Goal: Check status: Check status

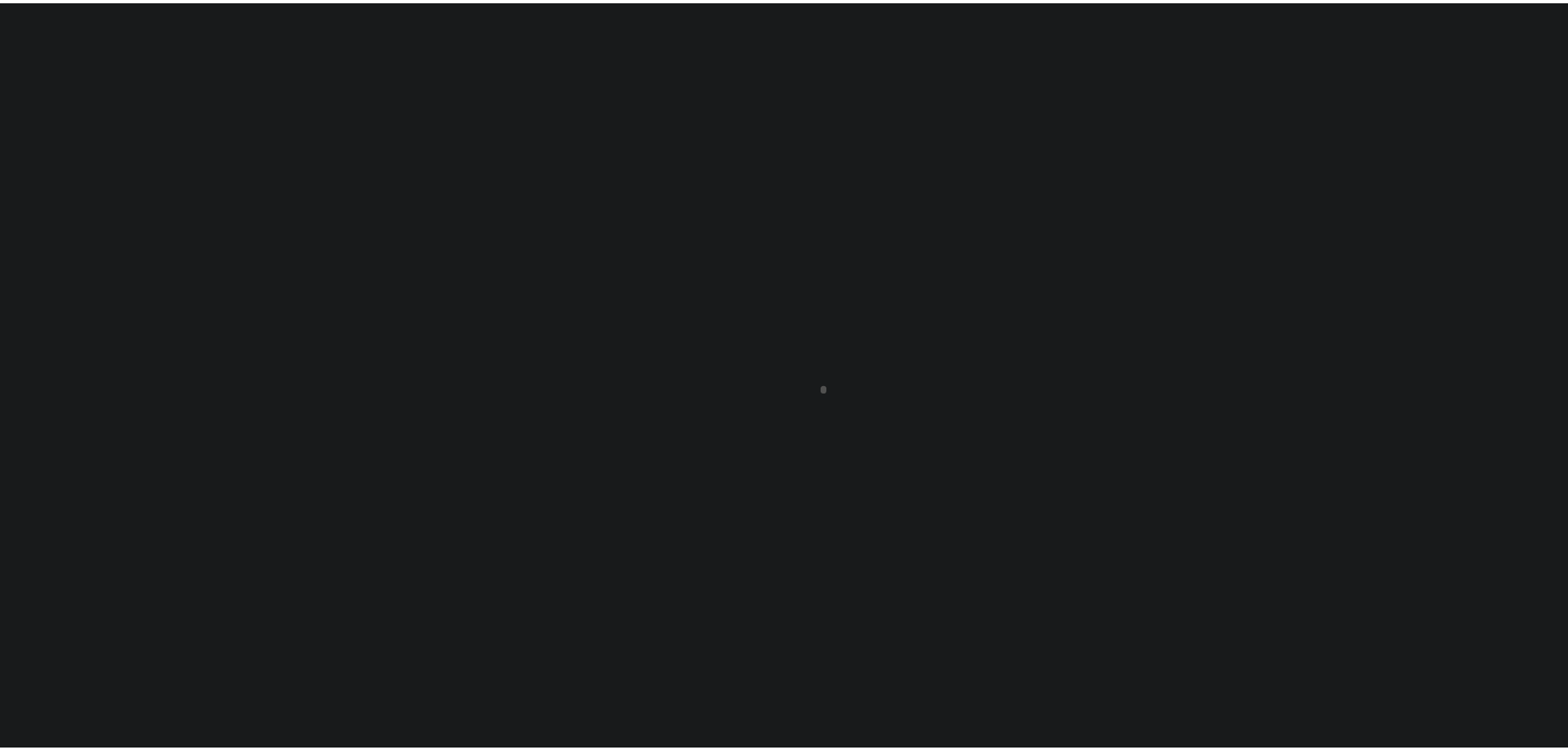
scroll to position [52, 0]
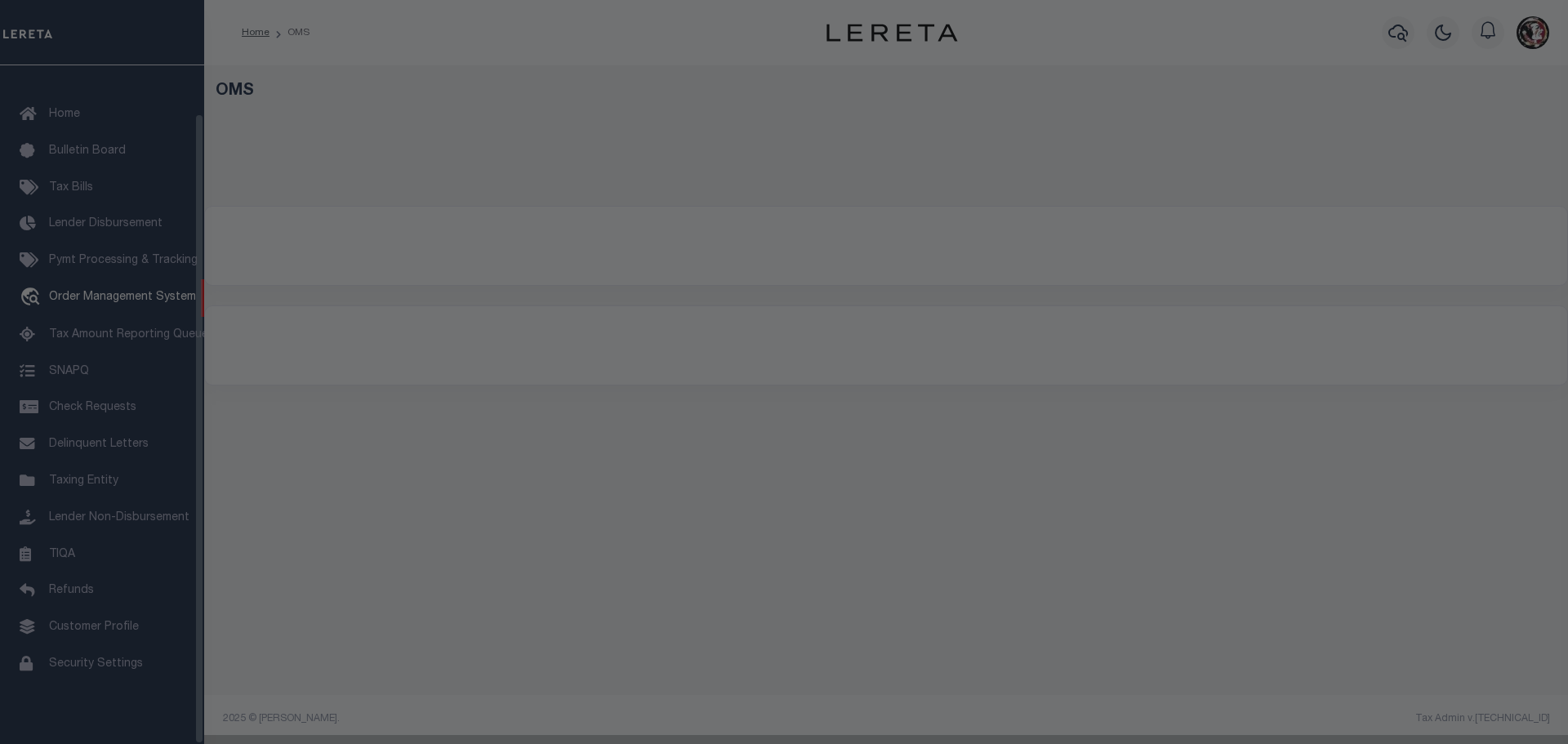
select select "200"
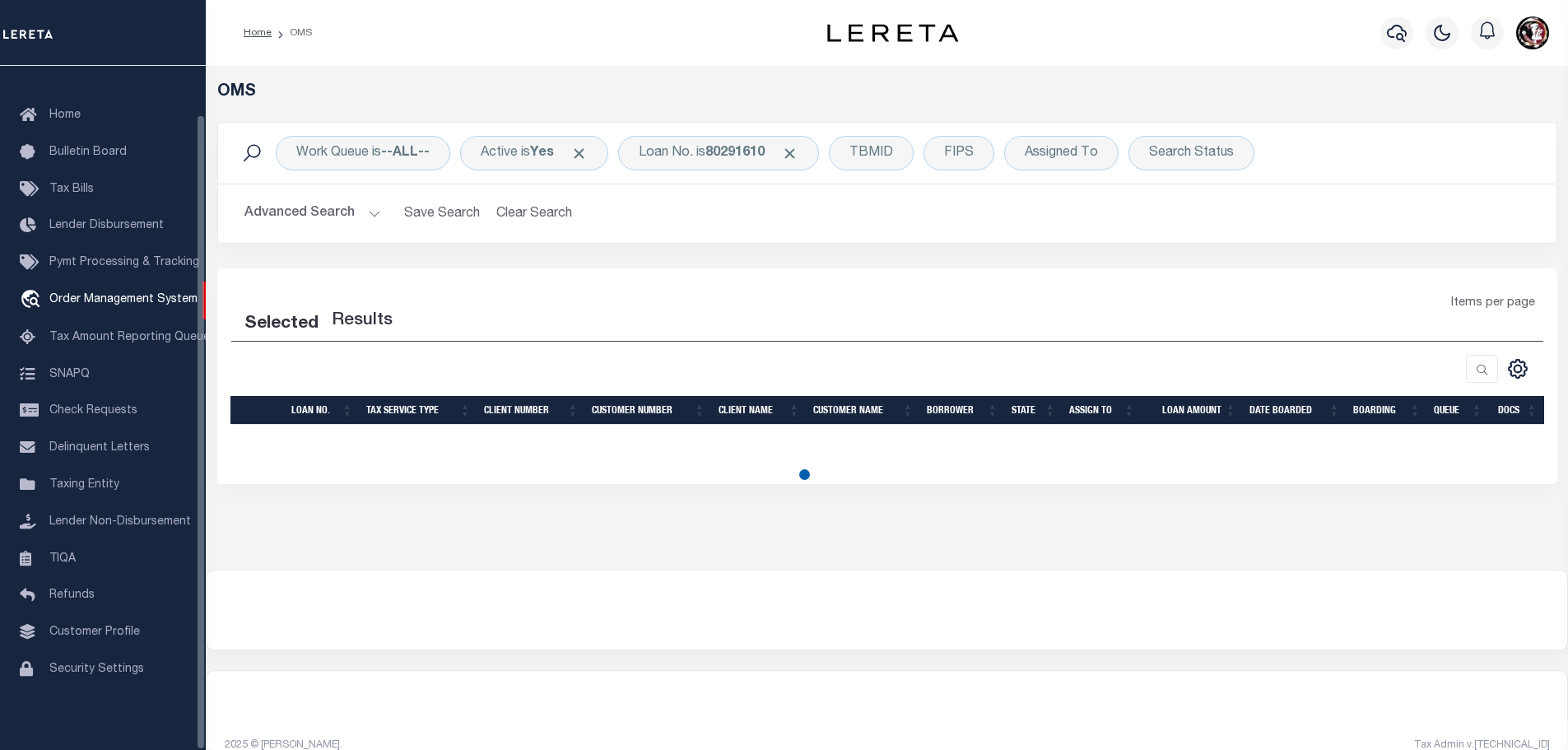
select select "200"
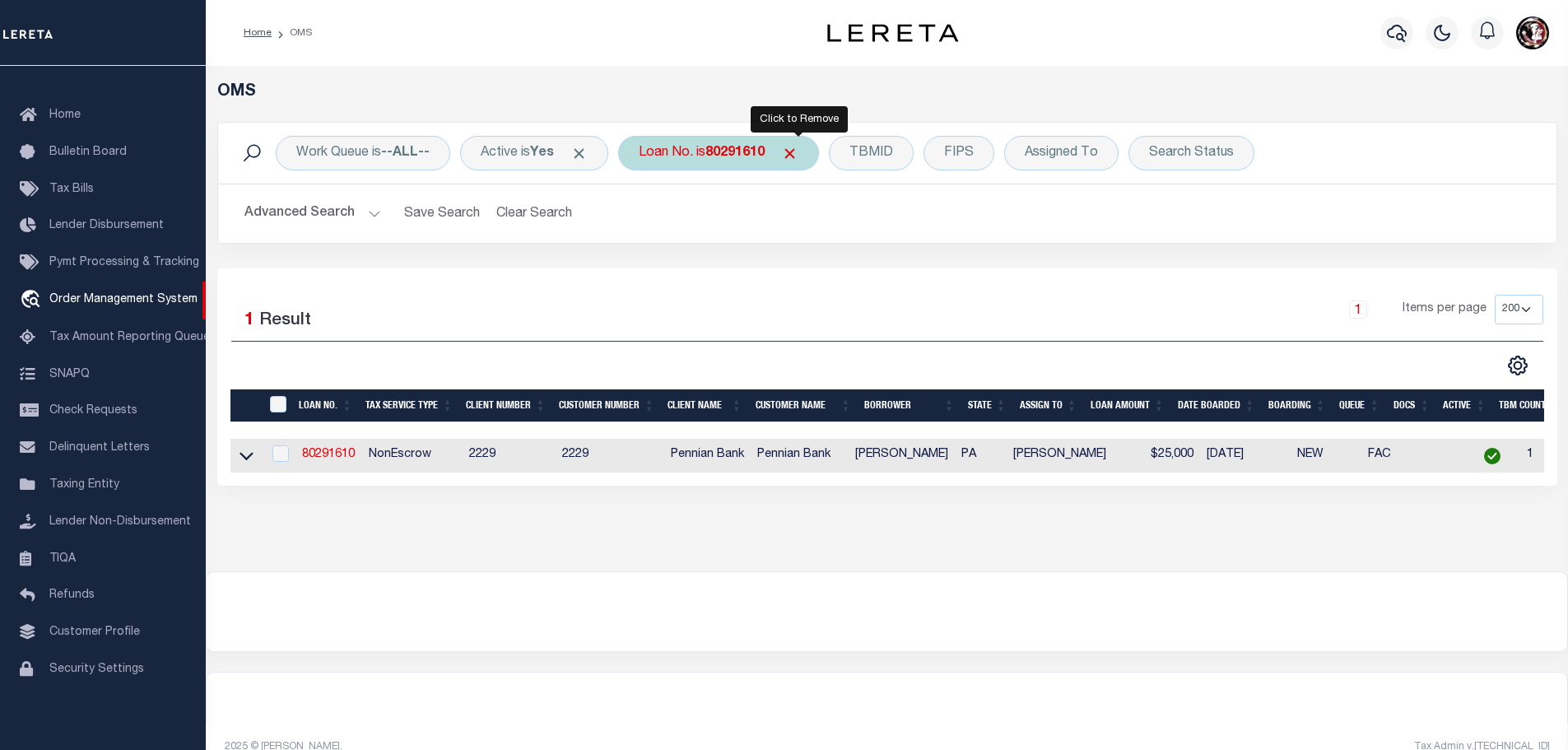
click at [798, 150] on span "Click to Remove" at bounding box center [789, 153] width 17 height 17
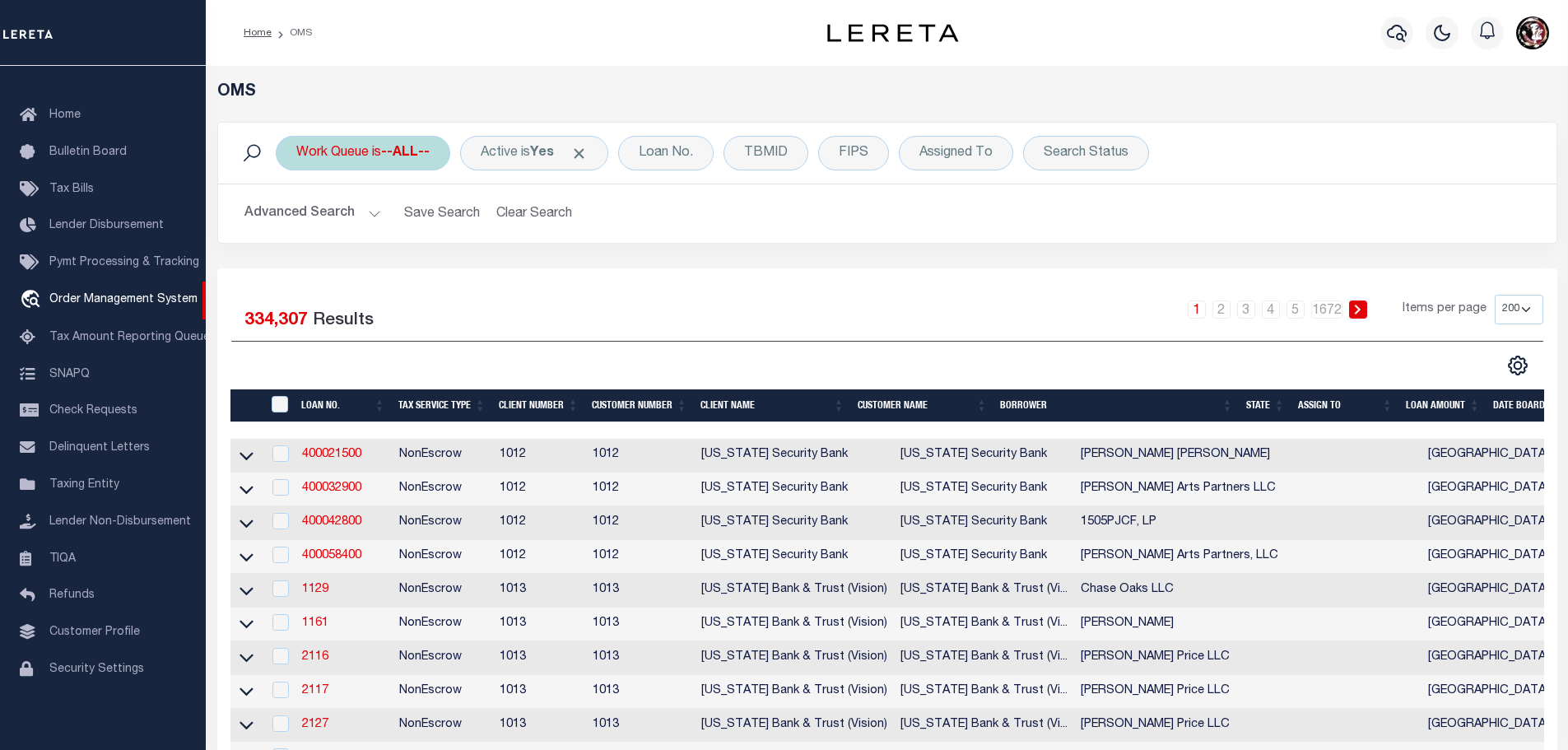
click at [387, 160] on div "Work Queue is --ALL--" at bounding box center [363, 153] width 174 height 35
click at [398, 246] on select "--ALL-- factRSystems General ThoughtFocus" at bounding box center [418, 233] width 242 height 31
select select "GEN"
click at [297, 218] on select "--ALL-- factRSystems General ThoughtFocus" at bounding box center [418, 233] width 242 height 31
click at [512, 267] on input "Apply" at bounding box center [514, 269] width 49 height 27
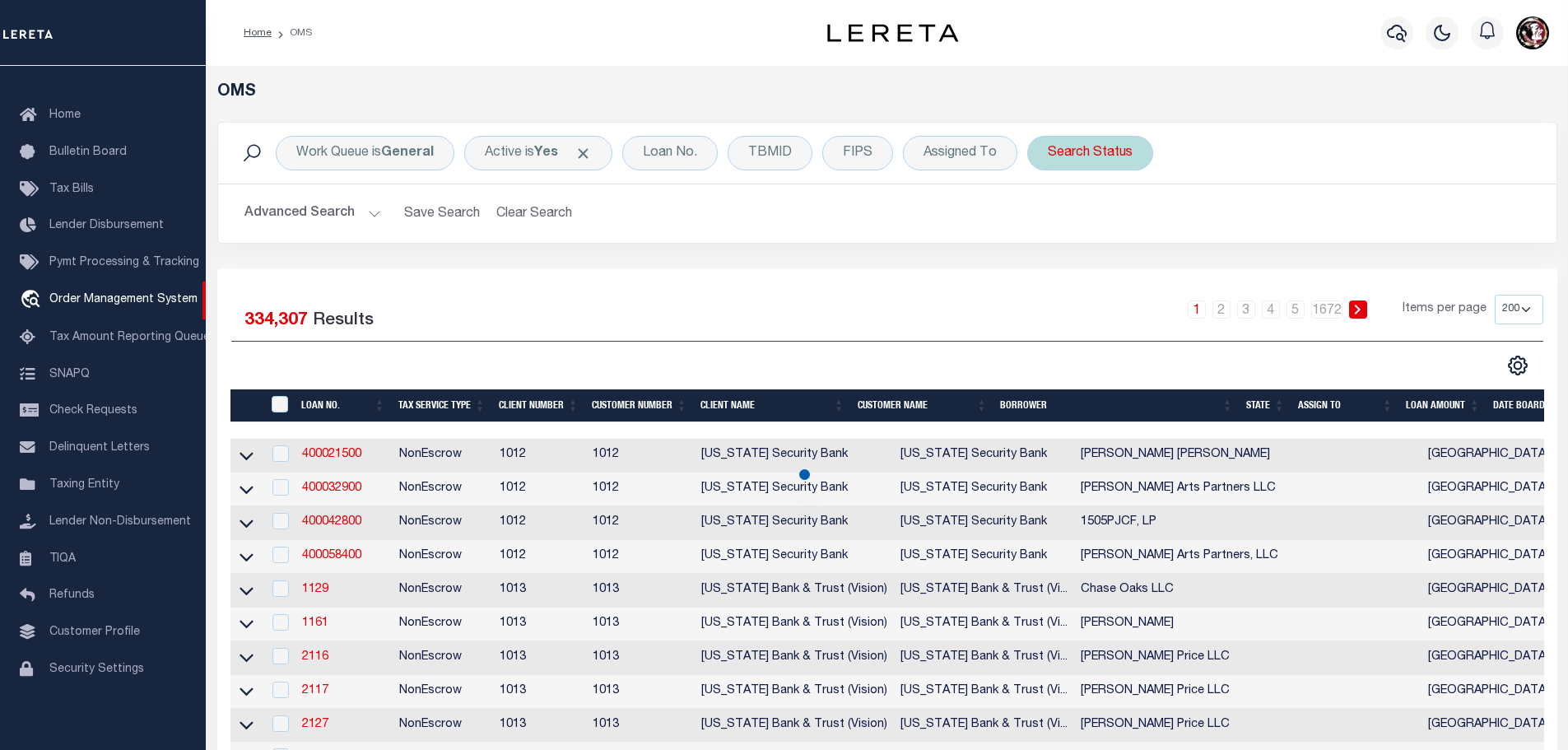
click at [1123, 156] on div "Search Status" at bounding box center [1090, 153] width 126 height 35
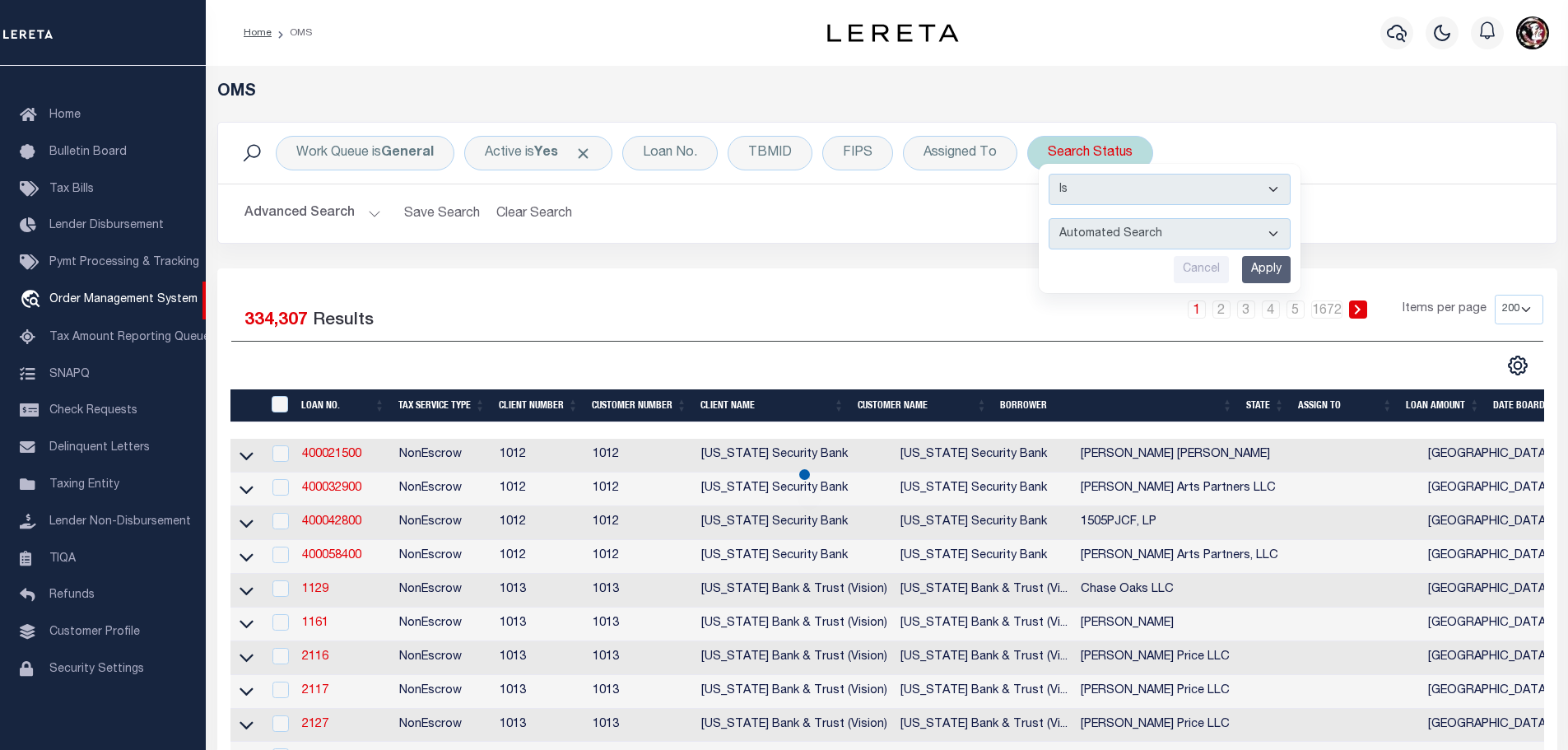
click at [1256, 248] on select "Automated Search Bad Parcel Complete Duplicate Parcel High Dollar Reporting In …" at bounding box center [1169, 233] width 242 height 31
click at [1254, 235] on select "Automated Search Bad Parcel Complete Duplicate Parcel High Dollar Reporting In …" at bounding box center [1169, 233] width 242 height 31
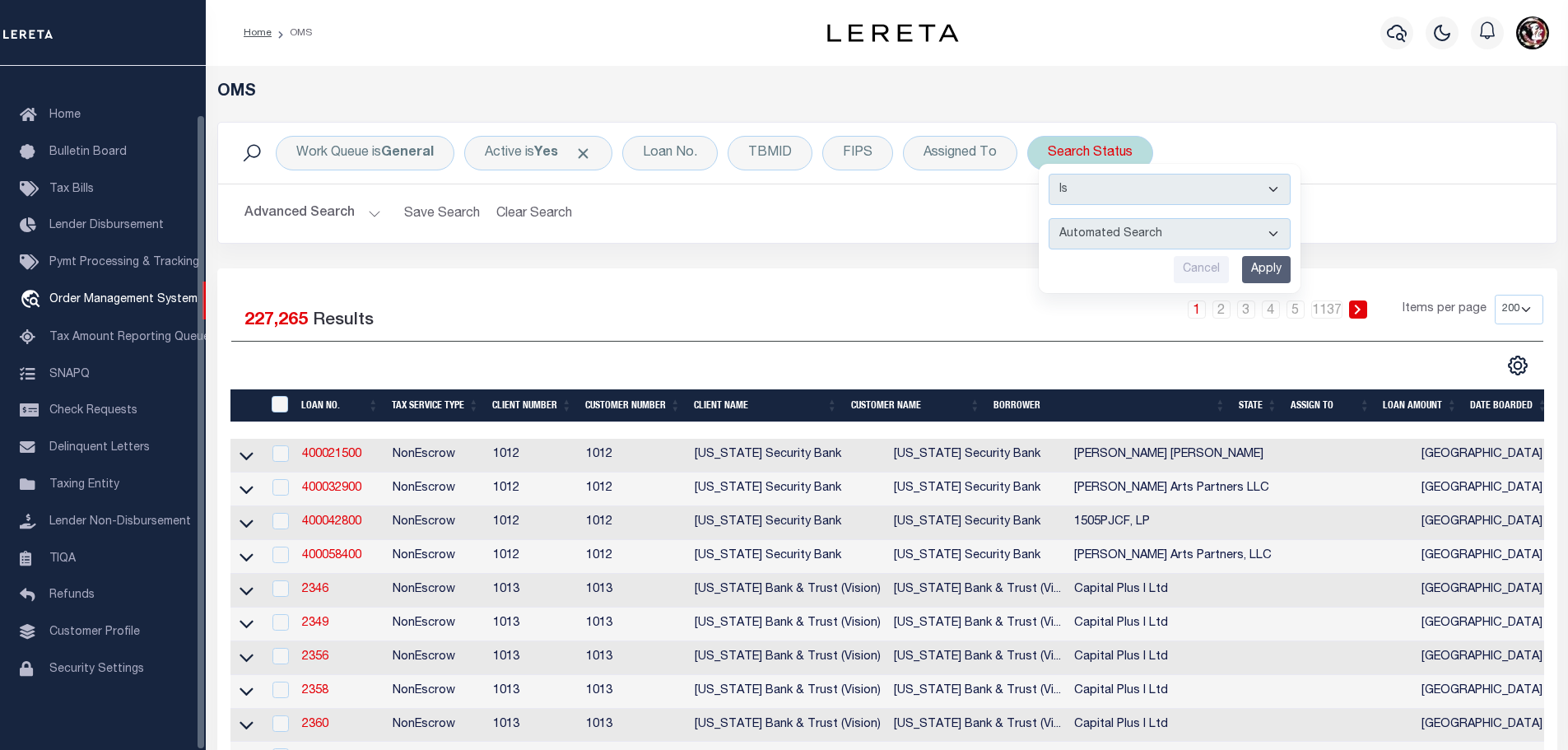
click at [1125, 225] on select "Automated Search Bad Parcel Complete Duplicate Parcel High Dollar Reporting In …" at bounding box center [1169, 233] width 242 height 31
select select "IP"
click at [1048, 218] on select "Automated Search Bad Parcel Complete Duplicate Parcel High Dollar Reporting In …" at bounding box center [1169, 233] width 242 height 31
click at [1260, 271] on input "Apply" at bounding box center [1266, 269] width 49 height 27
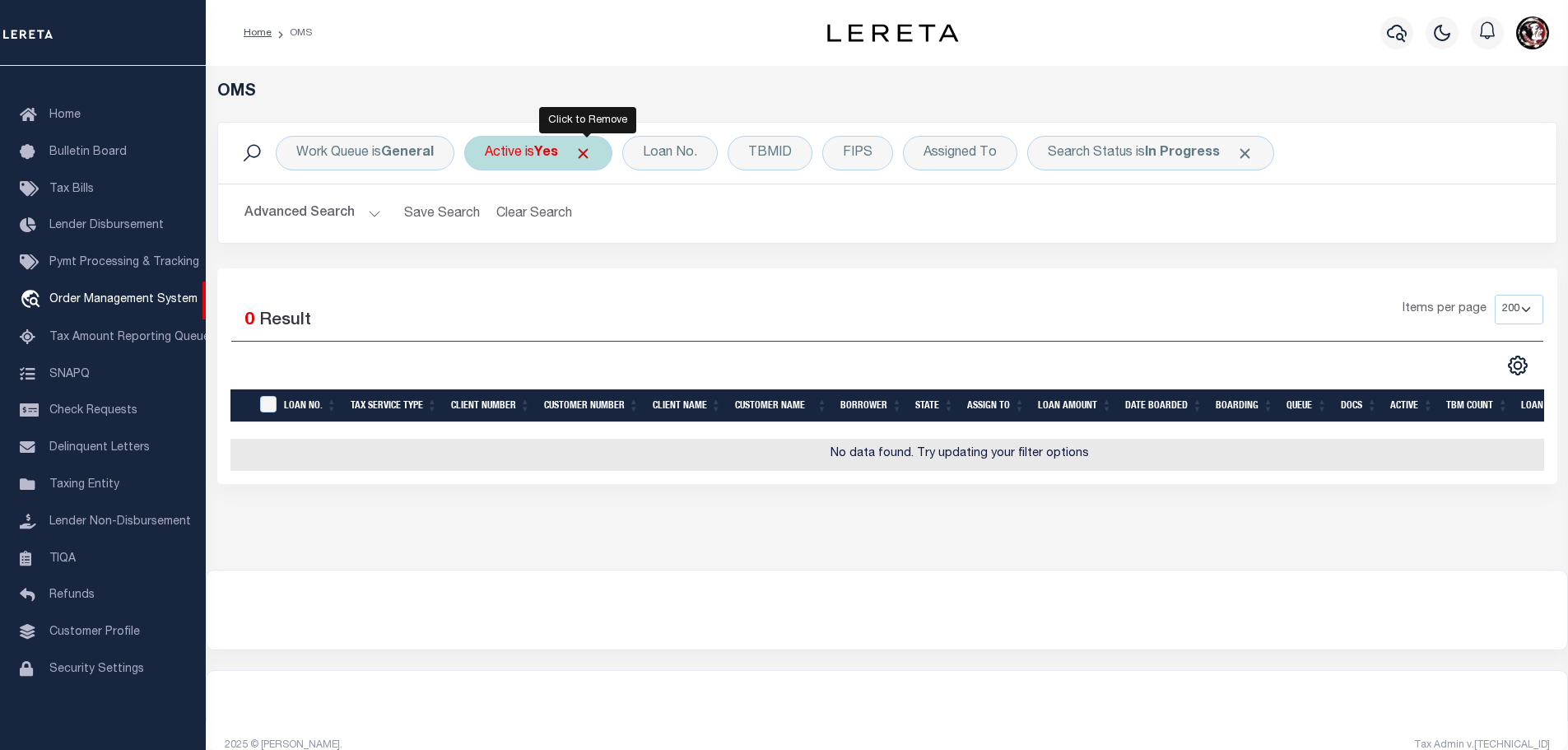
click at [583, 152] on span "Click to Remove" at bounding box center [582, 153] width 17 height 17
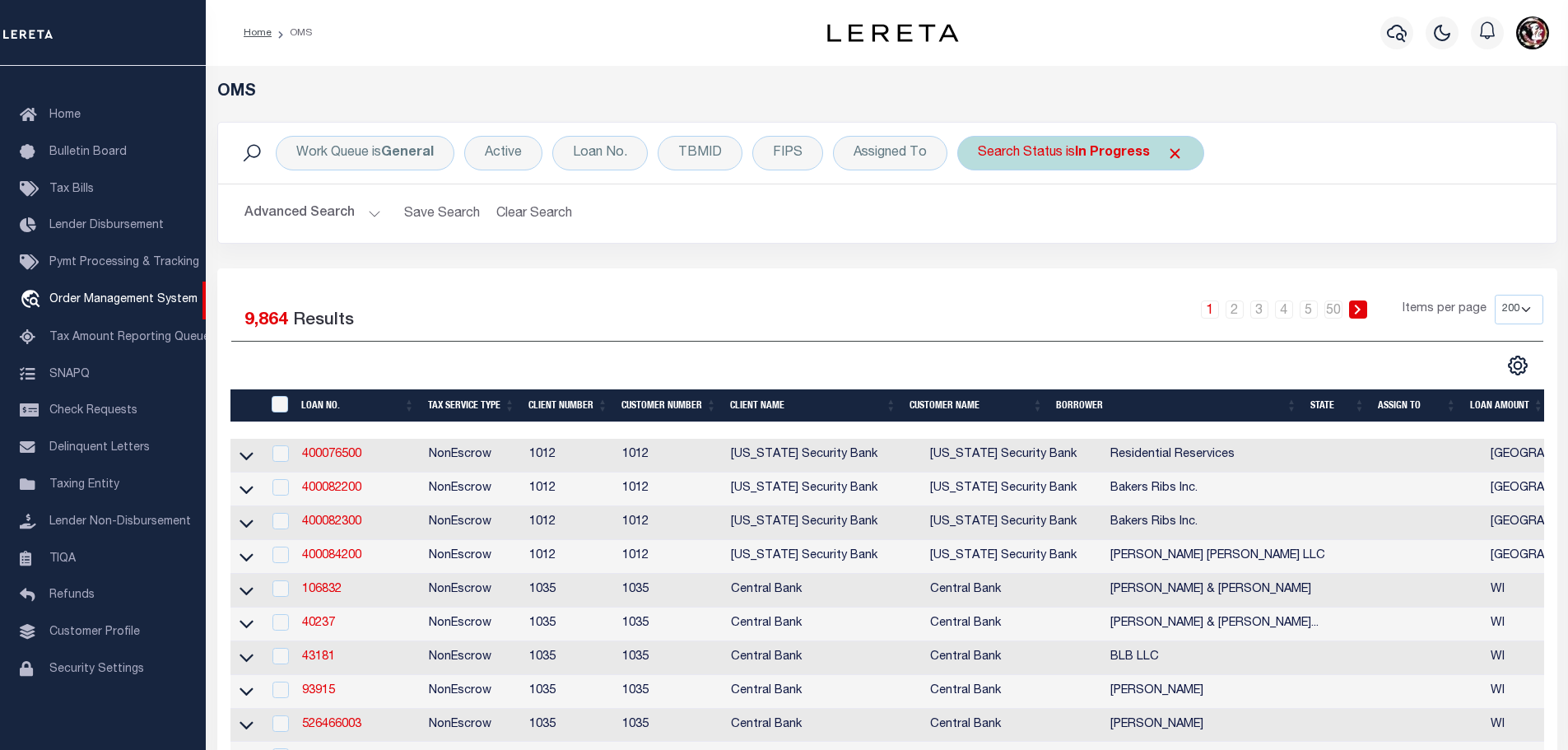
click at [1085, 151] on b "In Progress" at bounding box center [1112, 152] width 75 height 13
select select "IP"
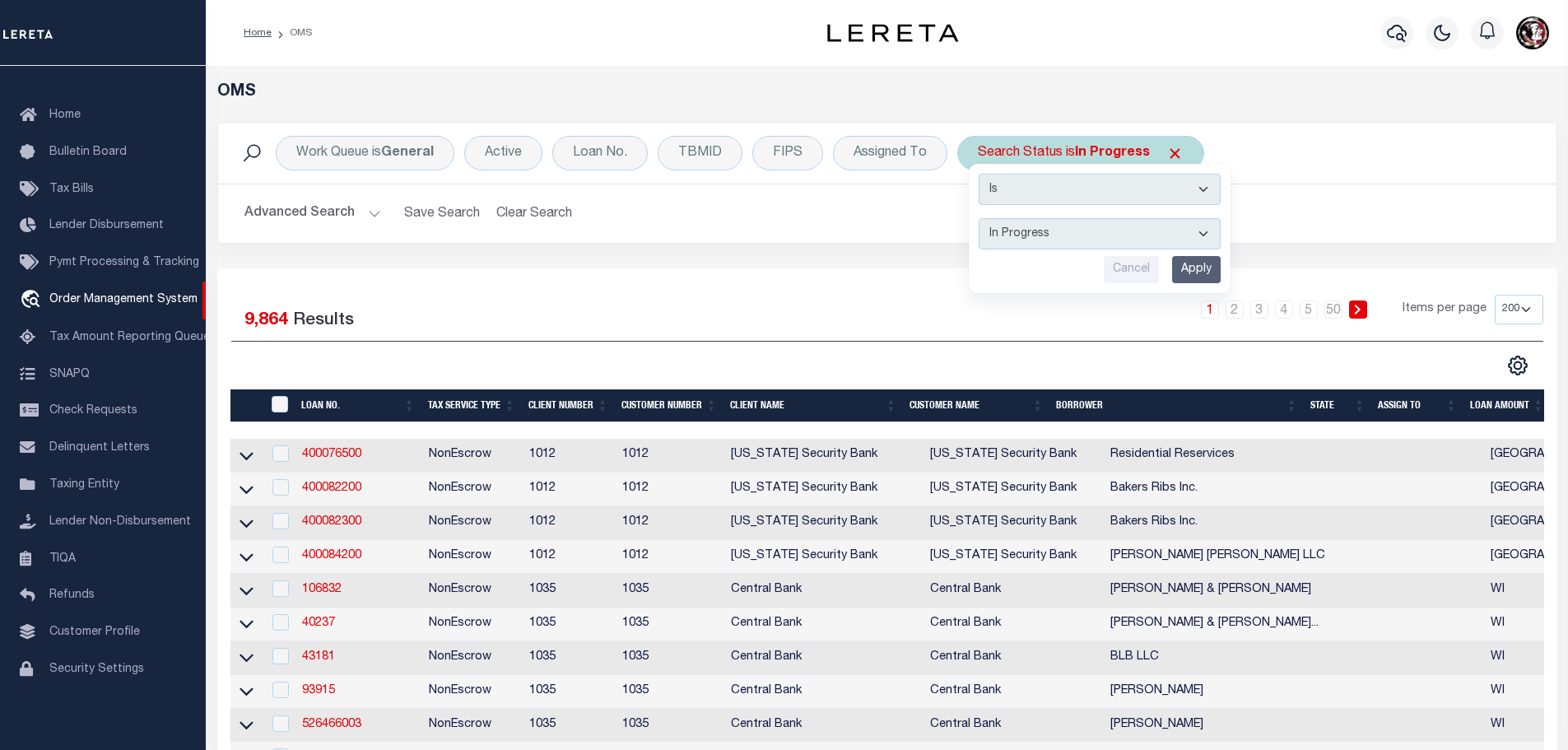
click at [1182, 262] on input "Apply" at bounding box center [1196, 269] width 49 height 27
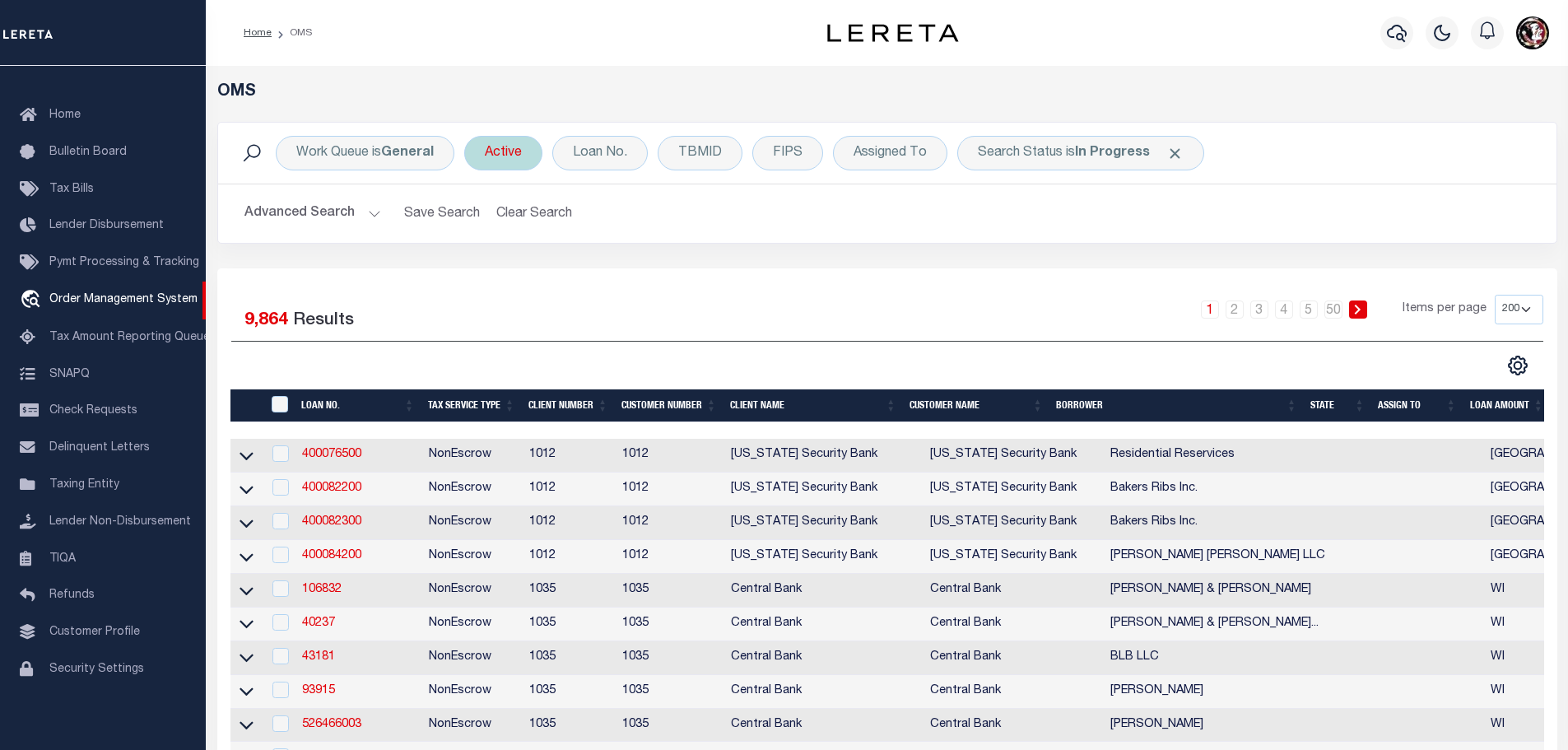
click at [509, 154] on div "Active" at bounding box center [503, 153] width 78 height 35
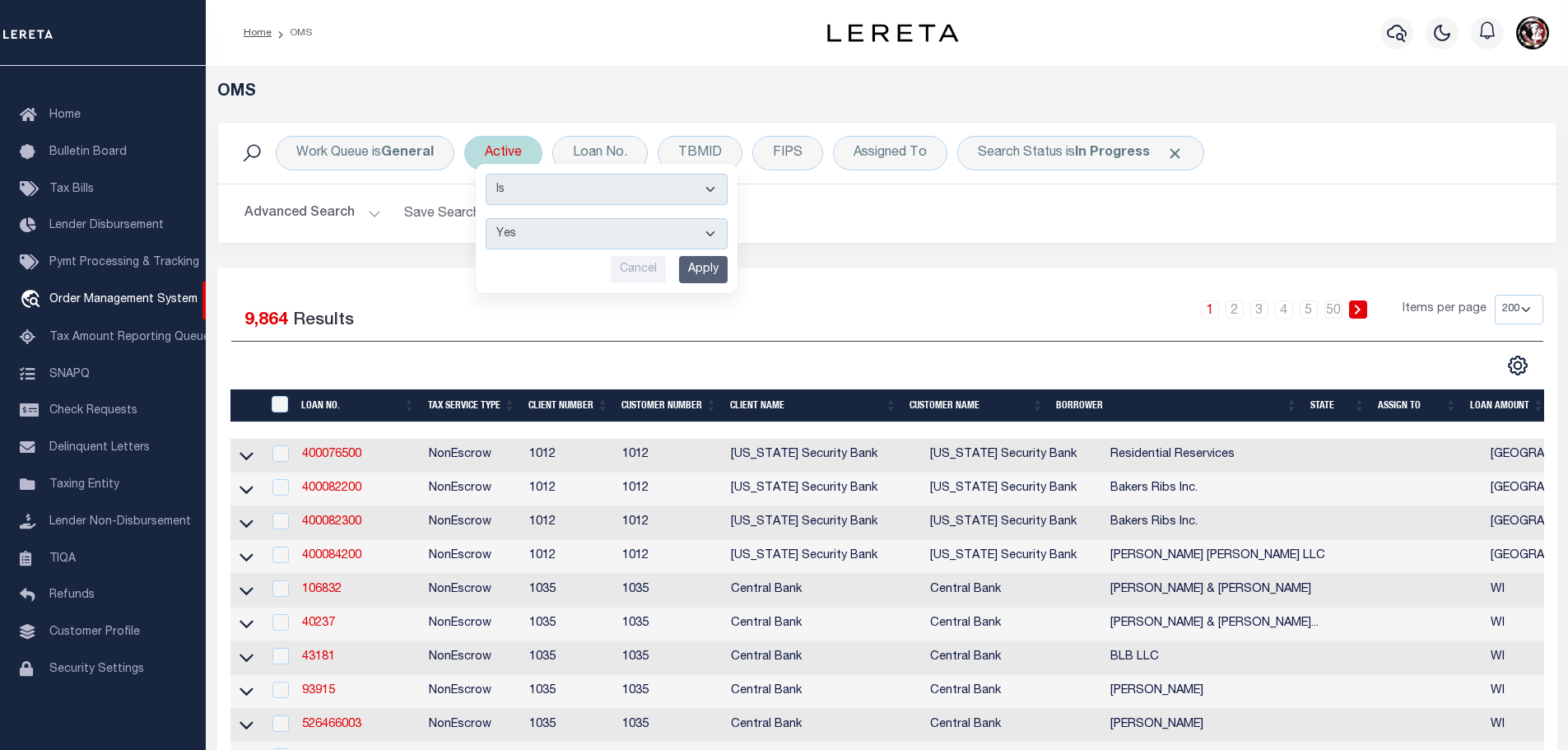
click at [593, 227] on select "Yes No" at bounding box center [606, 233] width 242 height 31
click at [485, 218] on select "Yes No" at bounding box center [606, 233] width 242 height 31
click at [702, 262] on input "Apply" at bounding box center [703, 269] width 49 height 27
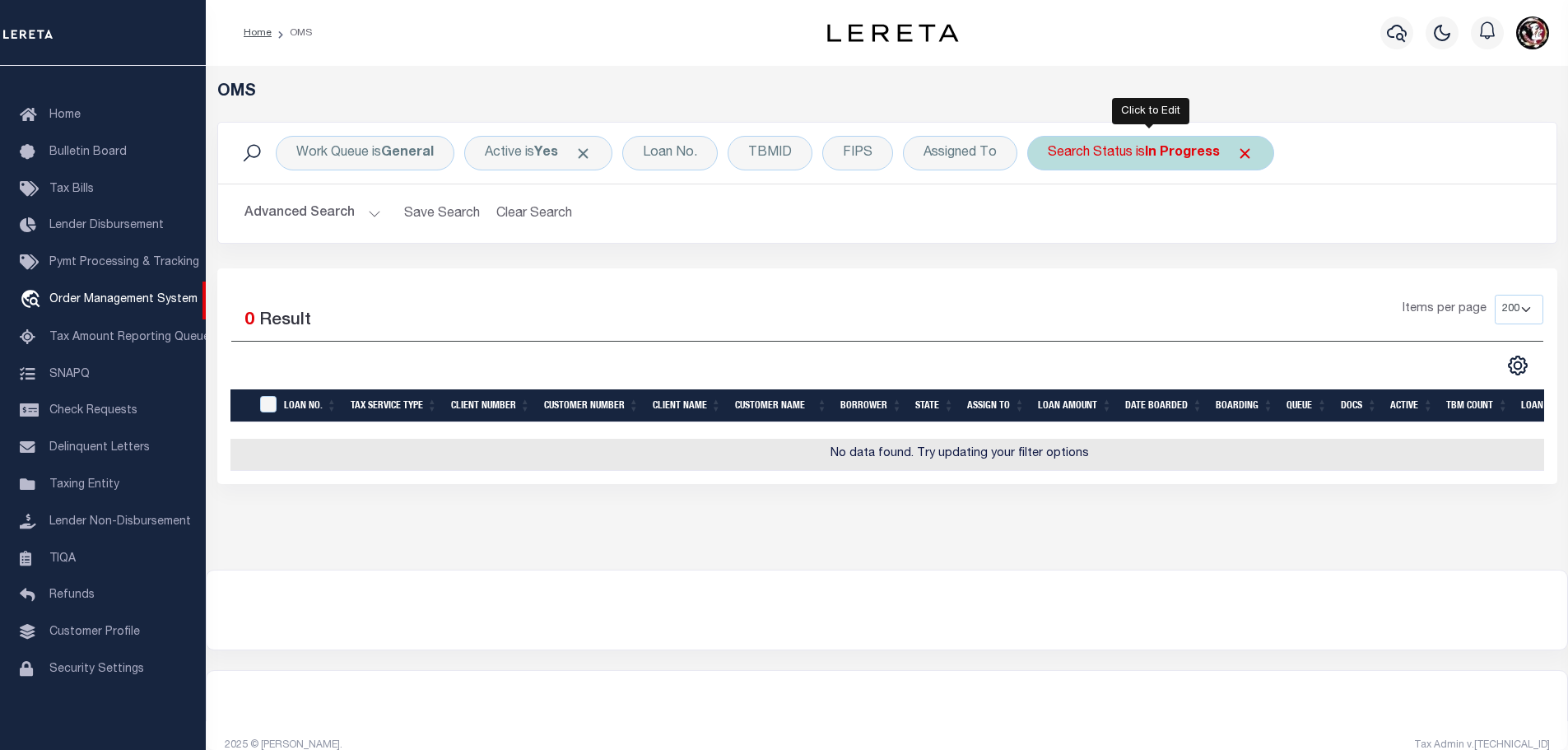
click at [1140, 148] on div "Search Status is In Progress" at bounding box center [1150, 153] width 247 height 35
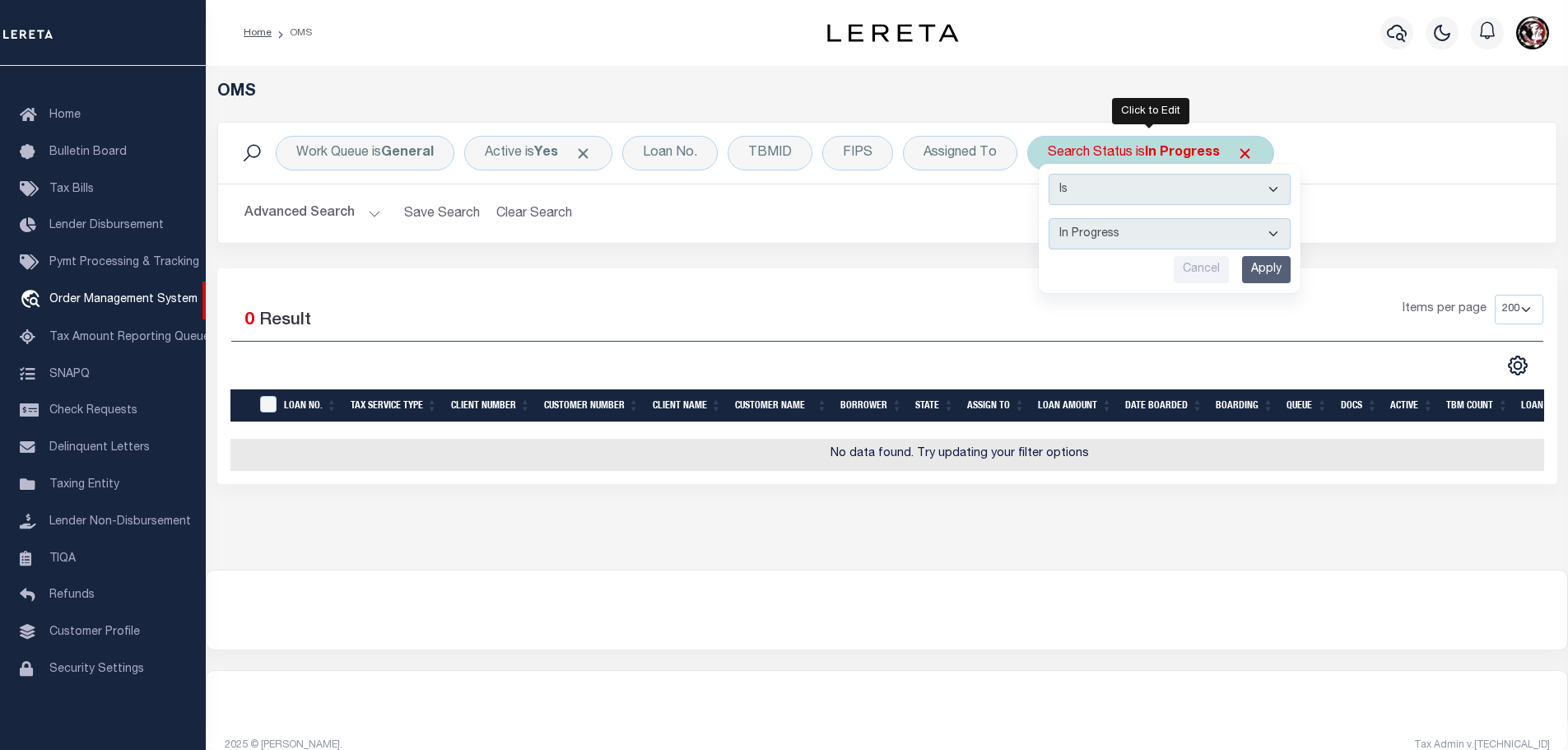
click at [1266, 230] on select "Automated Search Bad Parcel Complete Duplicate Parcel High Dollar Reporting In …" at bounding box center [1169, 233] width 242 height 31
select select "RD"
click at [1048, 218] on select "Automated Search Bad Parcel Complete Duplicate Parcel High Dollar Reporting In …" at bounding box center [1169, 233] width 242 height 31
click at [1260, 276] on input "Apply" at bounding box center [1266, 269] width 49 height 27
